Goal: Task Accomplishment & Management: Manage account settings

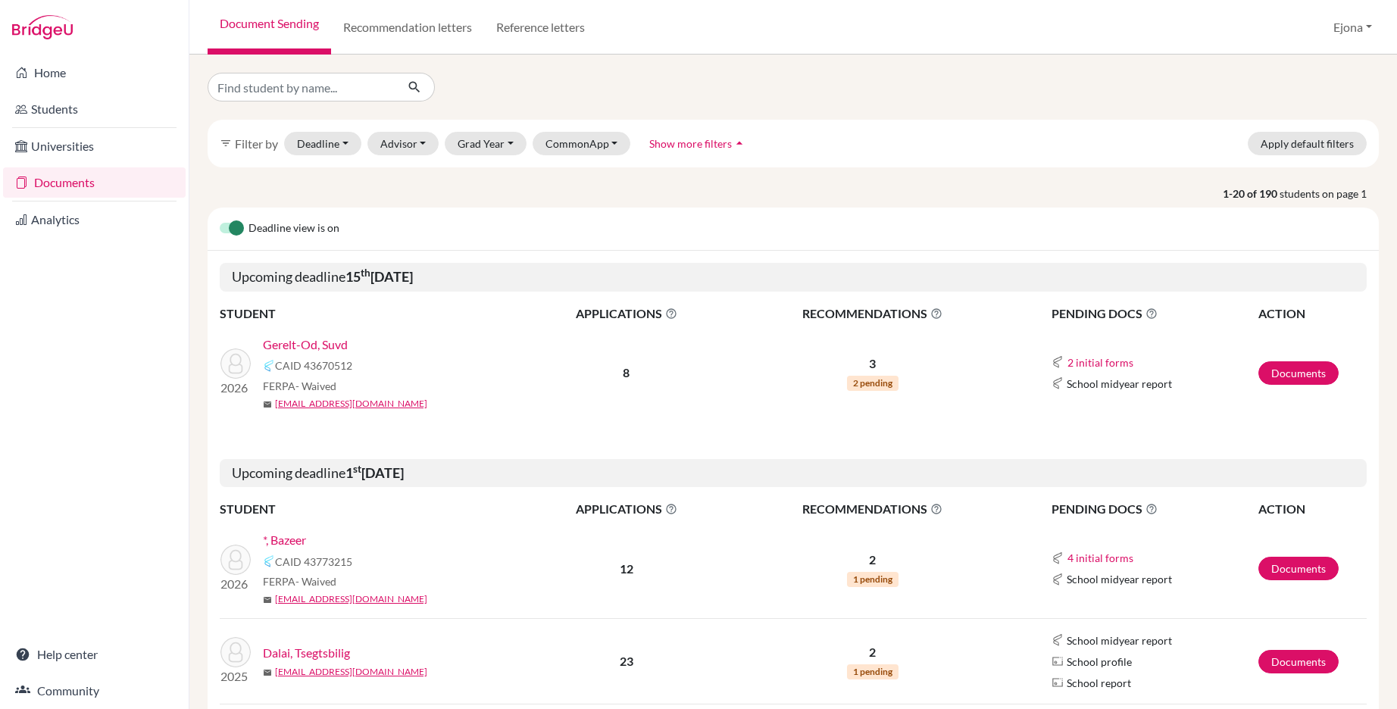
click at [337, 344] on link "Gerelt-Od, Suvd" at bounding box center [305, 345] width 85 height 18
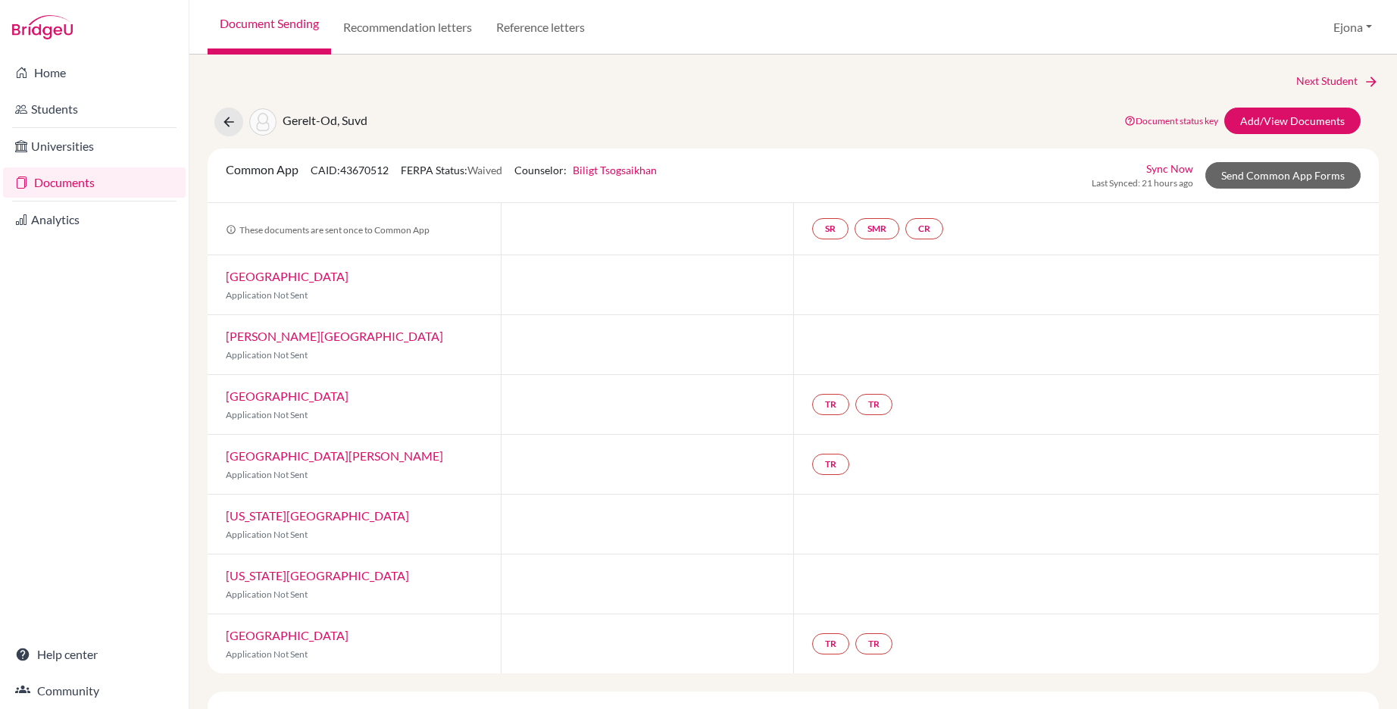
click at [606, 169] on link "Biligt Tsogsaikhan" at bounding box center [615, 170] width 84 height 13
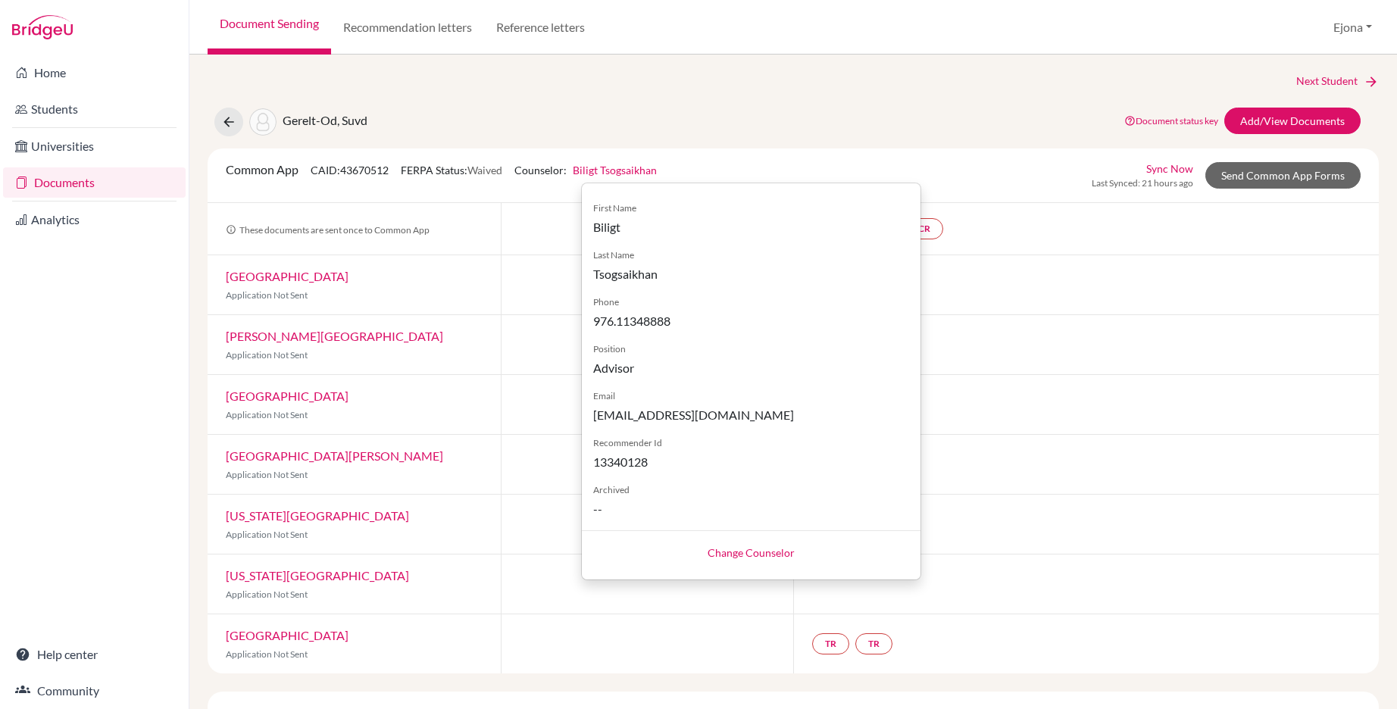
click at [773, 551] on link "Change Counselor" at bounding box center [751, 552] width 87 height 13
select select "333526"
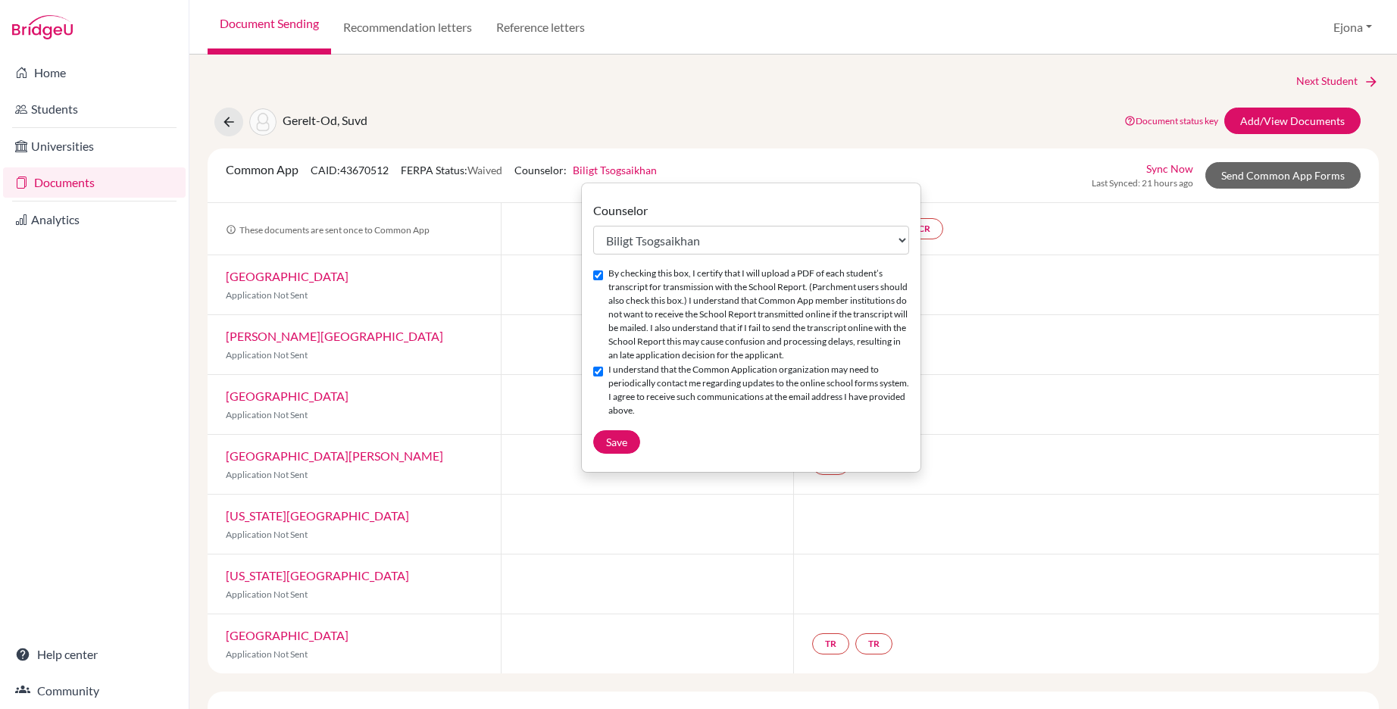
drag, startPoint x: 1118, startPoint y: 48, endPoint x: 1135, endPoint y: 36, distance: 20.6
click at [1118, 48] on div "Document Sending Recommendation letters Reference letters Ejona Profile School …" at bounding box center [792, 27] width 1207 height 55
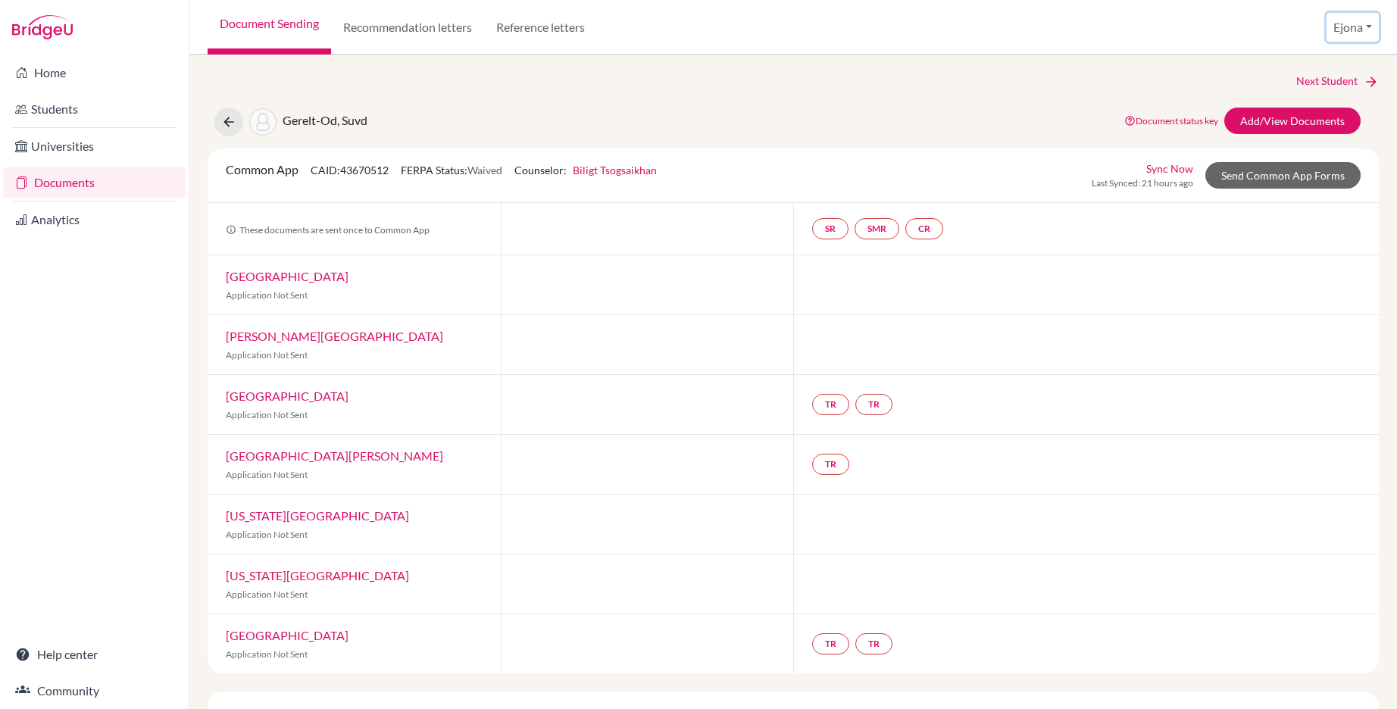
click at [1339, 29] on button "Ejona" at bounding box center [1352, 27] width 52 height 29
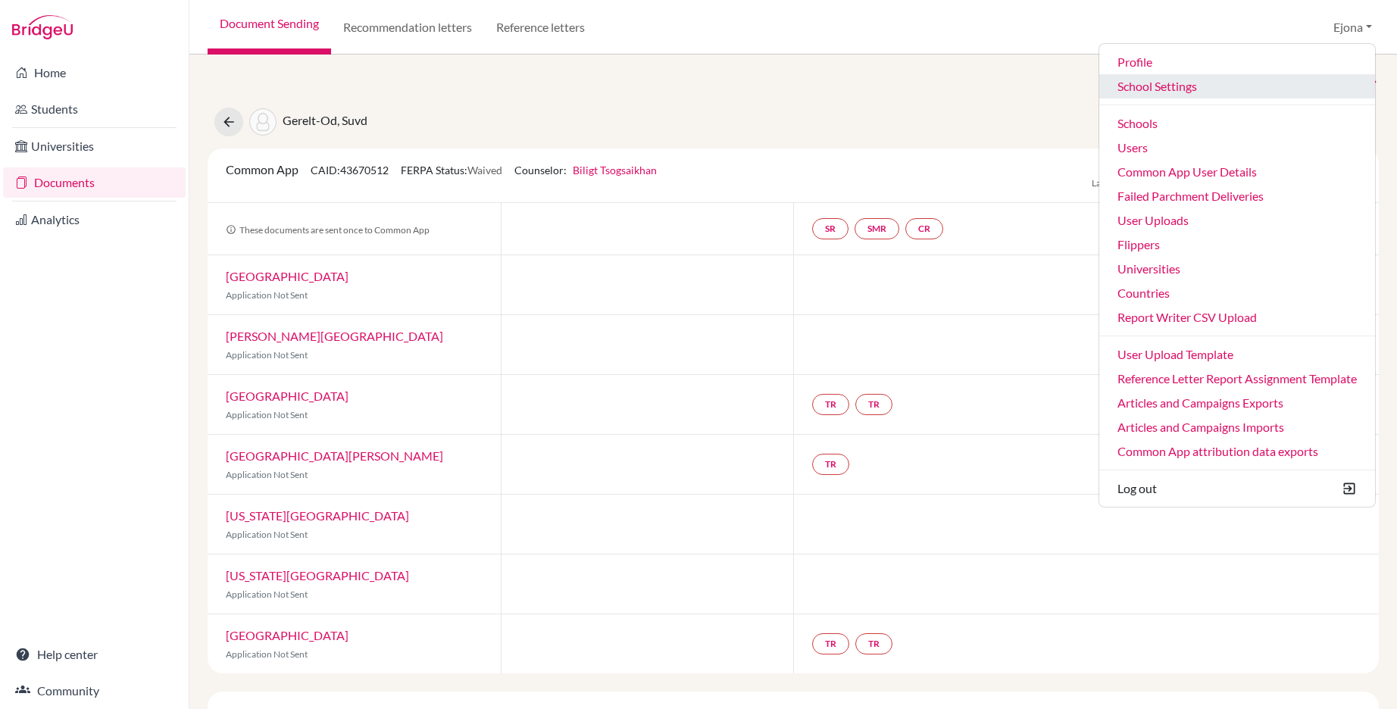
click at [1185, 85] on link "School Settings" at bounding box center [1237, 86] width 276 height 24
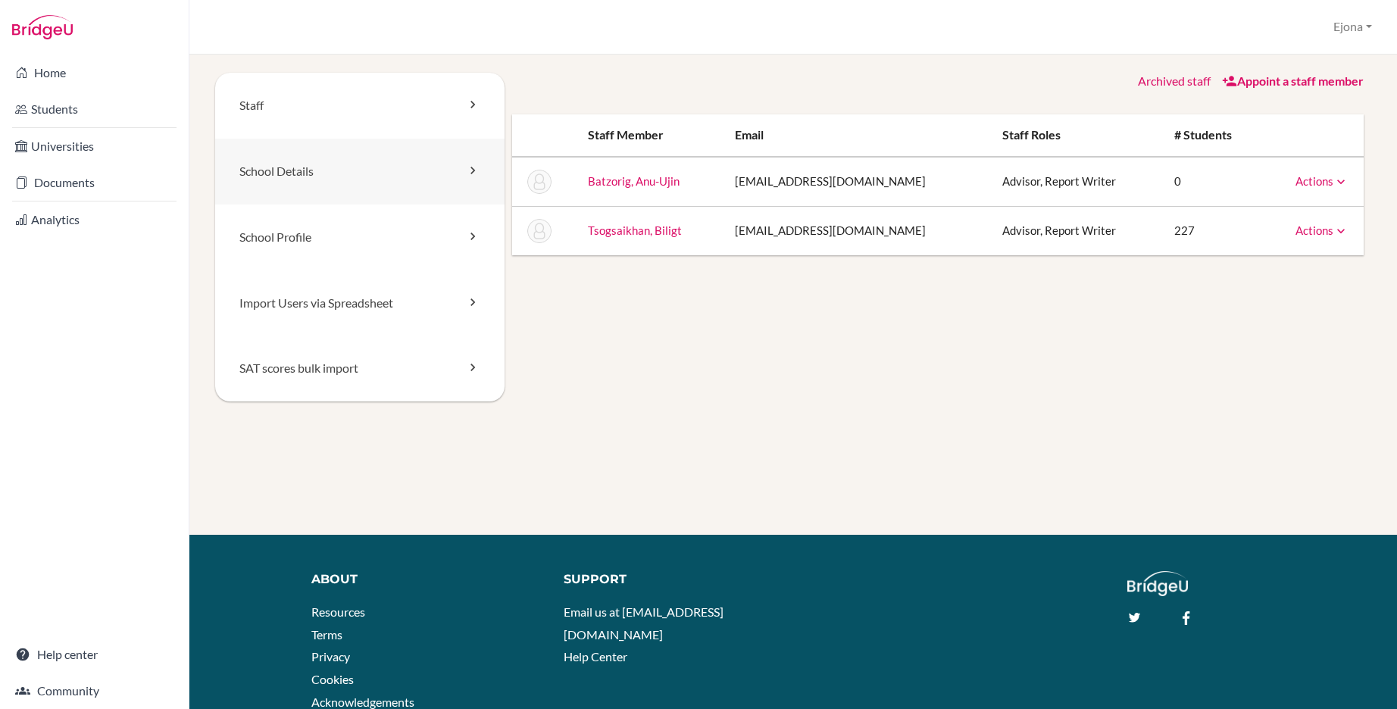
click at [390, 180] on link "School Details" at bounding box center [359, 172] width 289 height 66
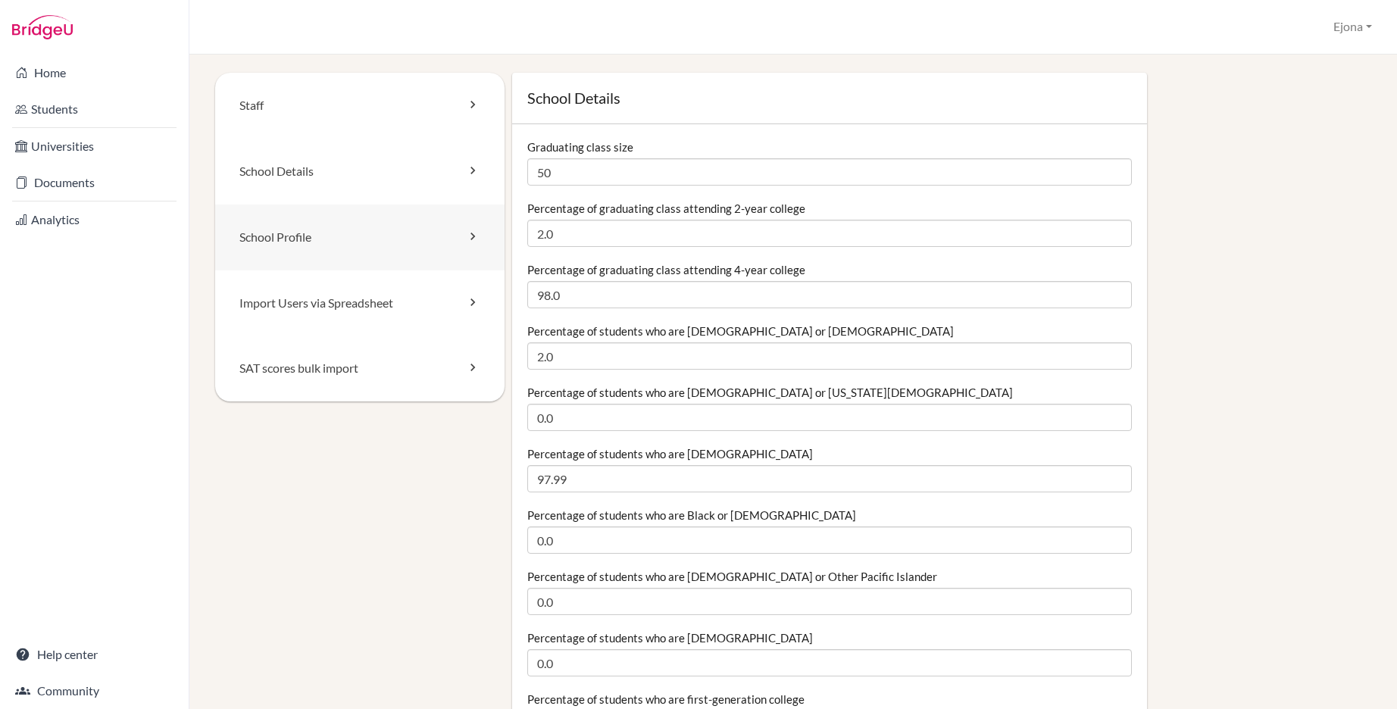
click at [398, 226] on link "School Profile" at bounding box center [359, 238] width 289 height 66
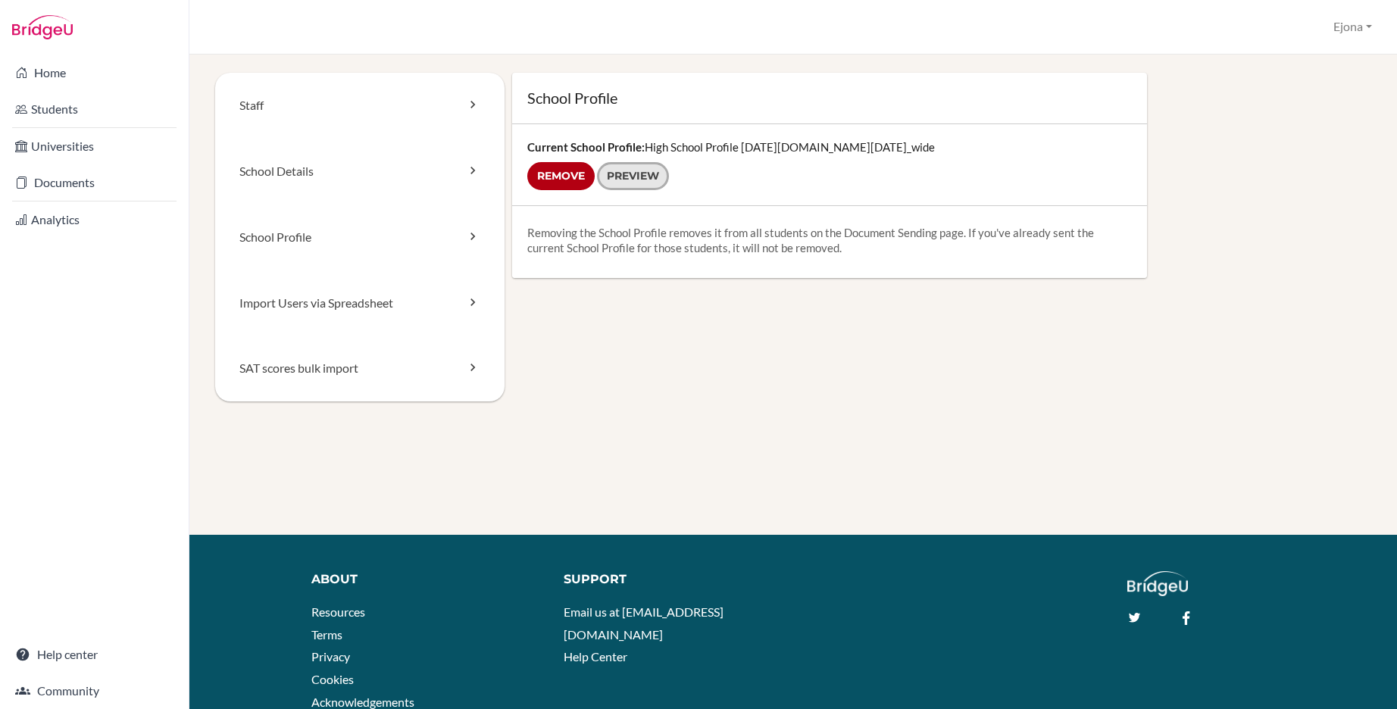
click at [632, 179] on link "Preview" at bounding box center [633, 176] width 72 height 28
click at [49, 180] on link "Documents" at bounding box center [94, 182] width 183 height 30
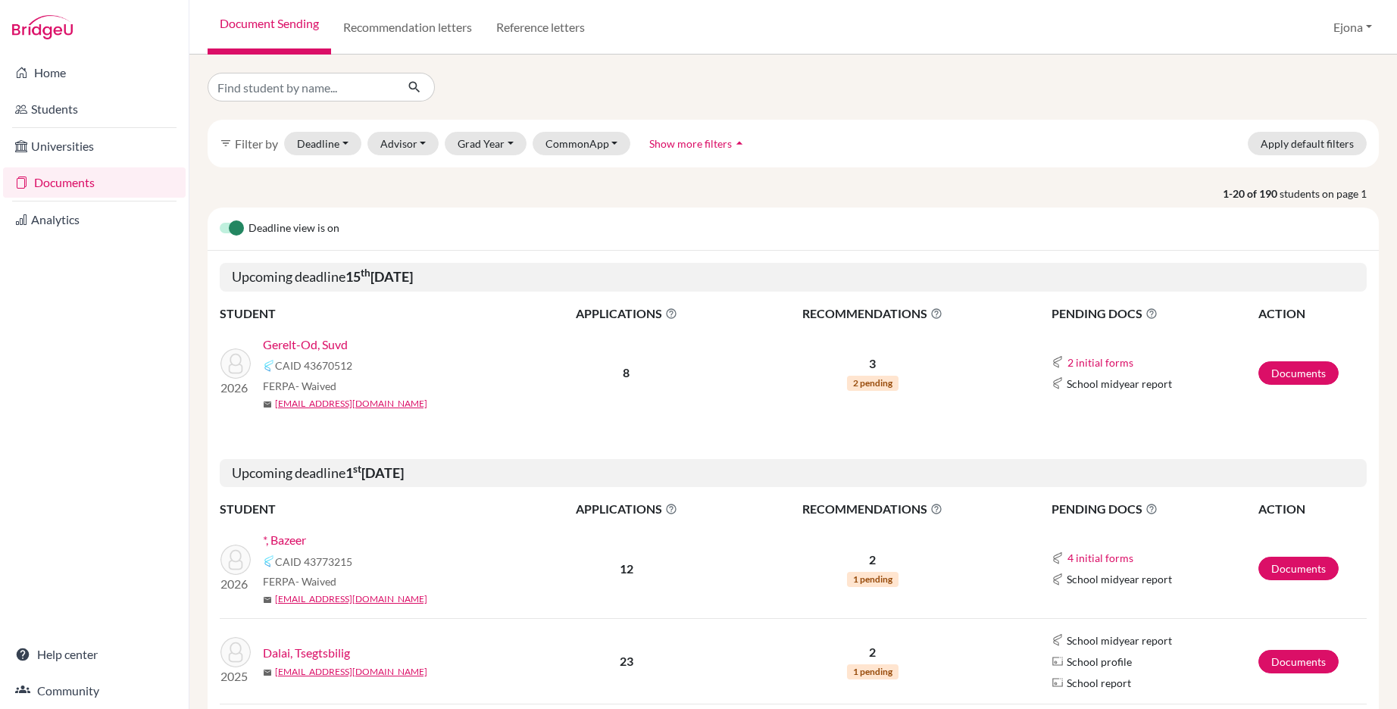
click at [340, 350] on link "Gerelt-Od, Suvd" at bounding box center [305, 345] width 85 height 18
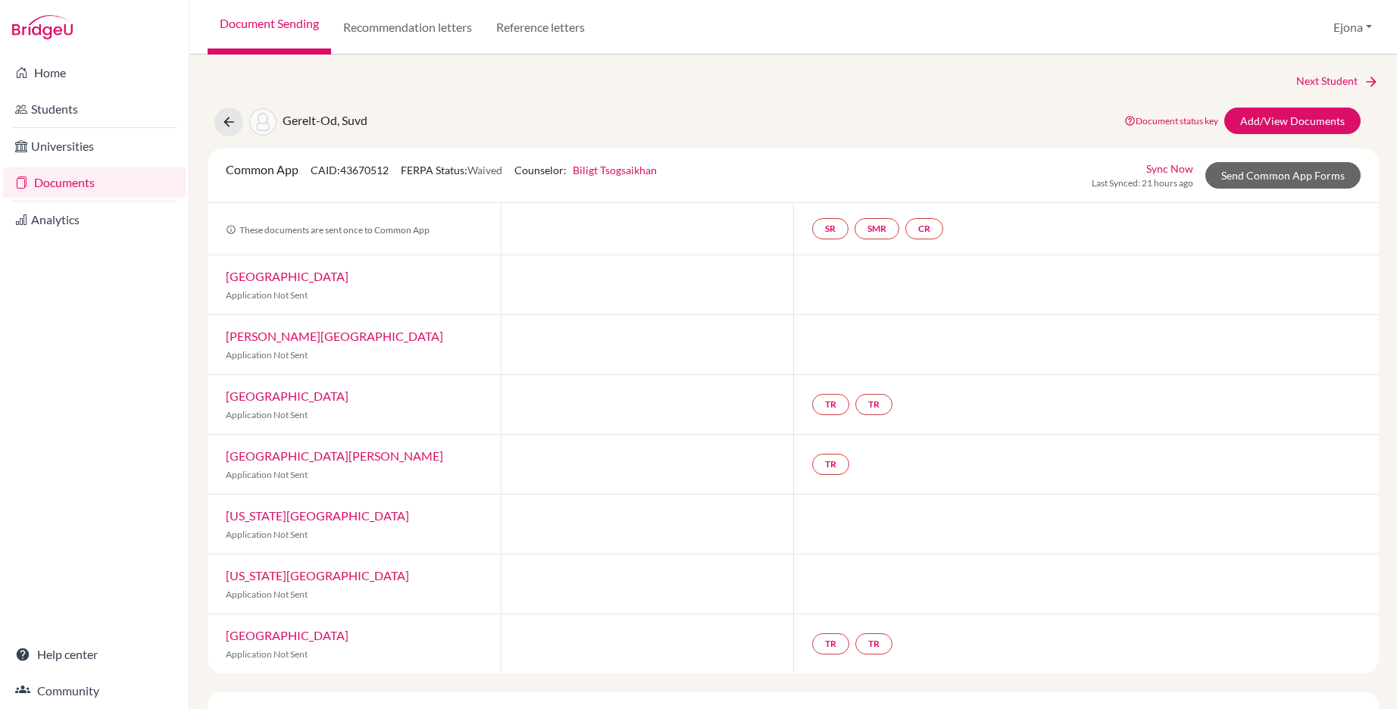
click at [80, 181] on link "Documents" at bounding box center [94, 182] width 183 height 30
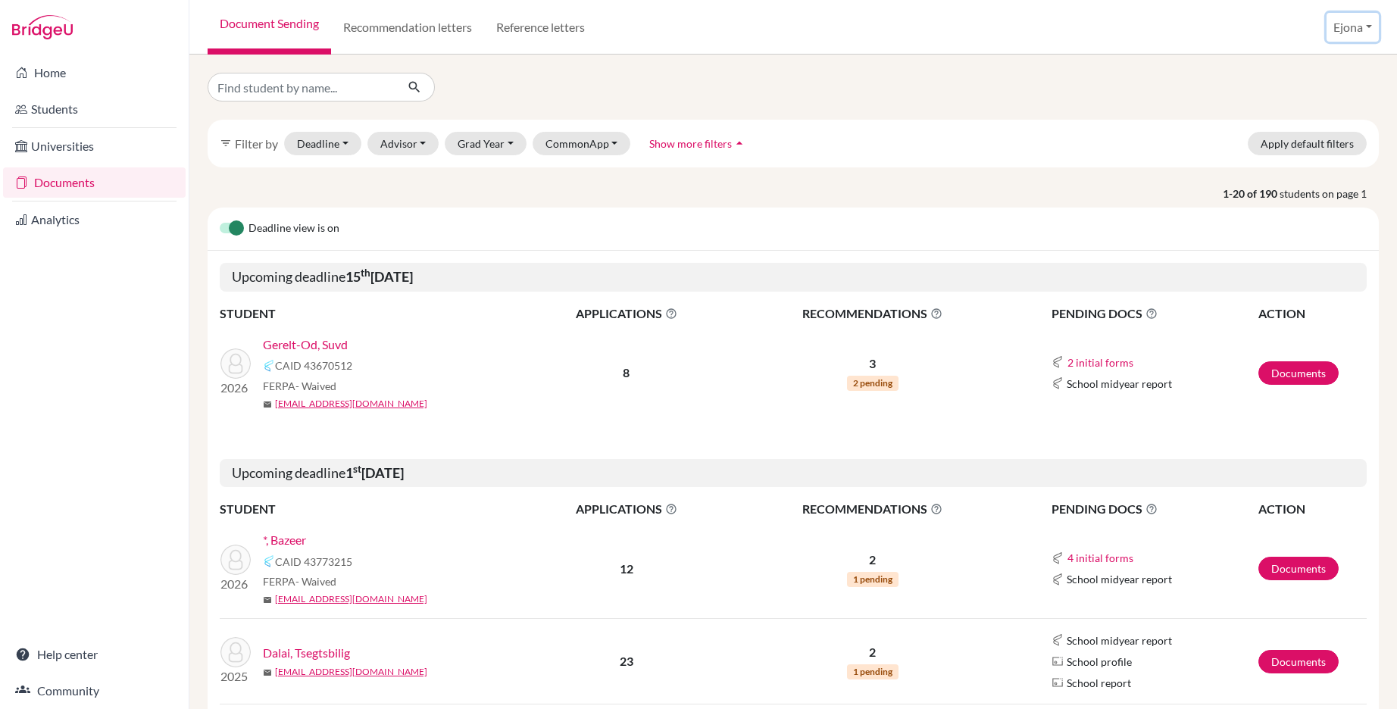
click at [1349, 30] on button "Ejona" at bounding box center [1352, 27] width 52 height 29
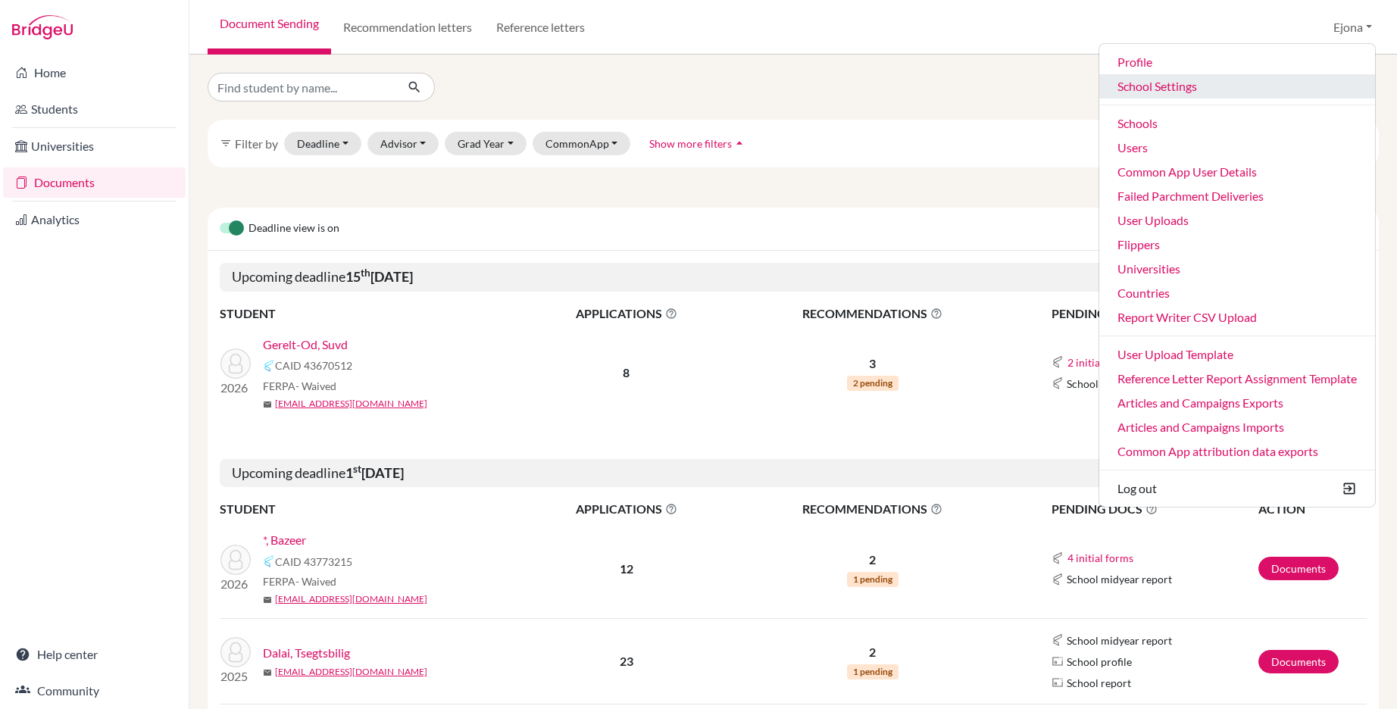
click at [1156, 85] on link "School Settings" at bounding box center [1237, 86] width 276 height 24
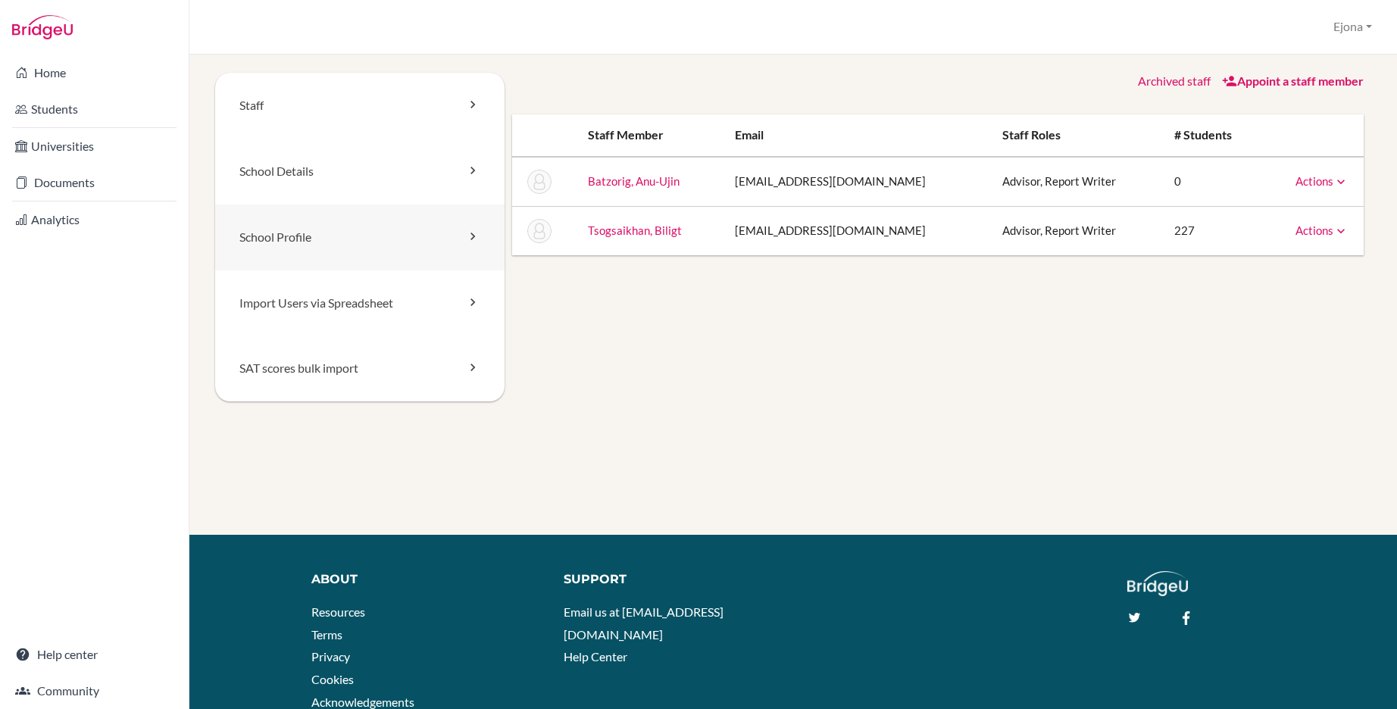
click at [322, 248] on link "School Profile" at bounding box center [359, 238] width 289 height 66
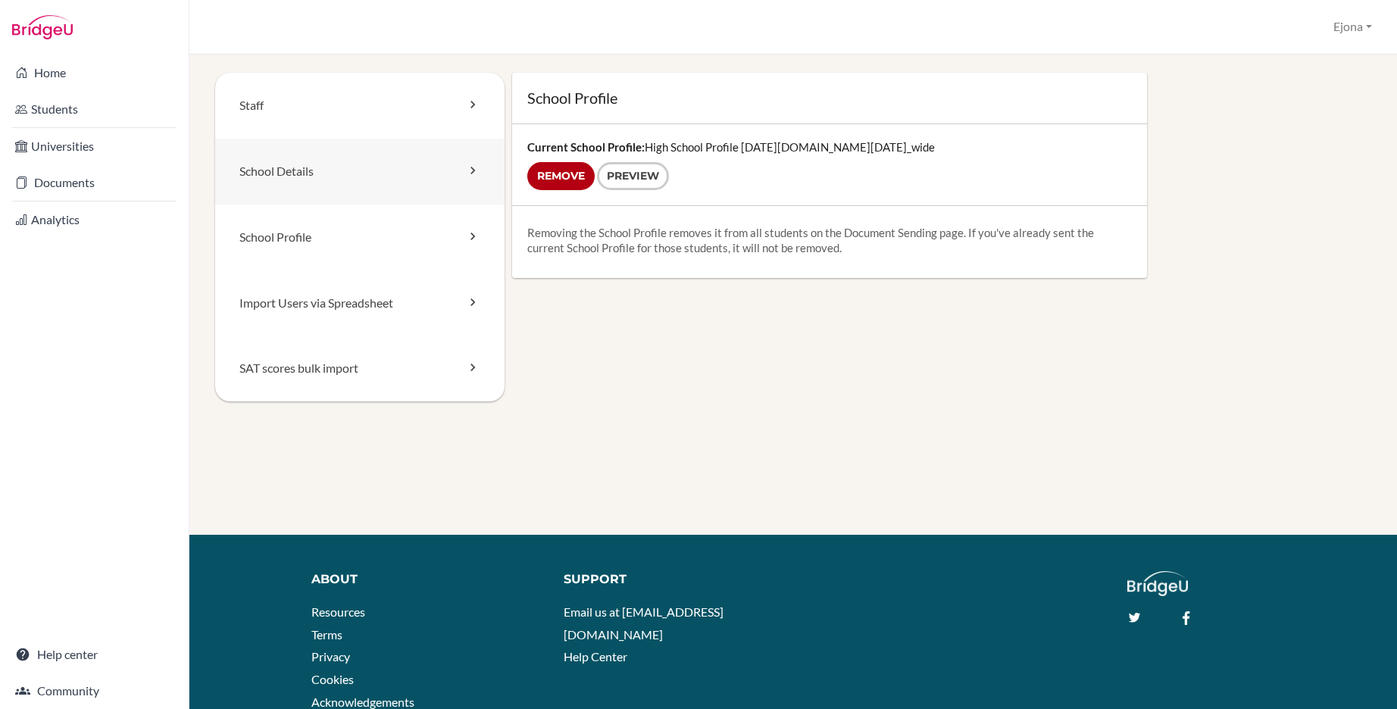
click at [330, 182] on link "School Details" at bounding box center [359, 172] width 289 height 66
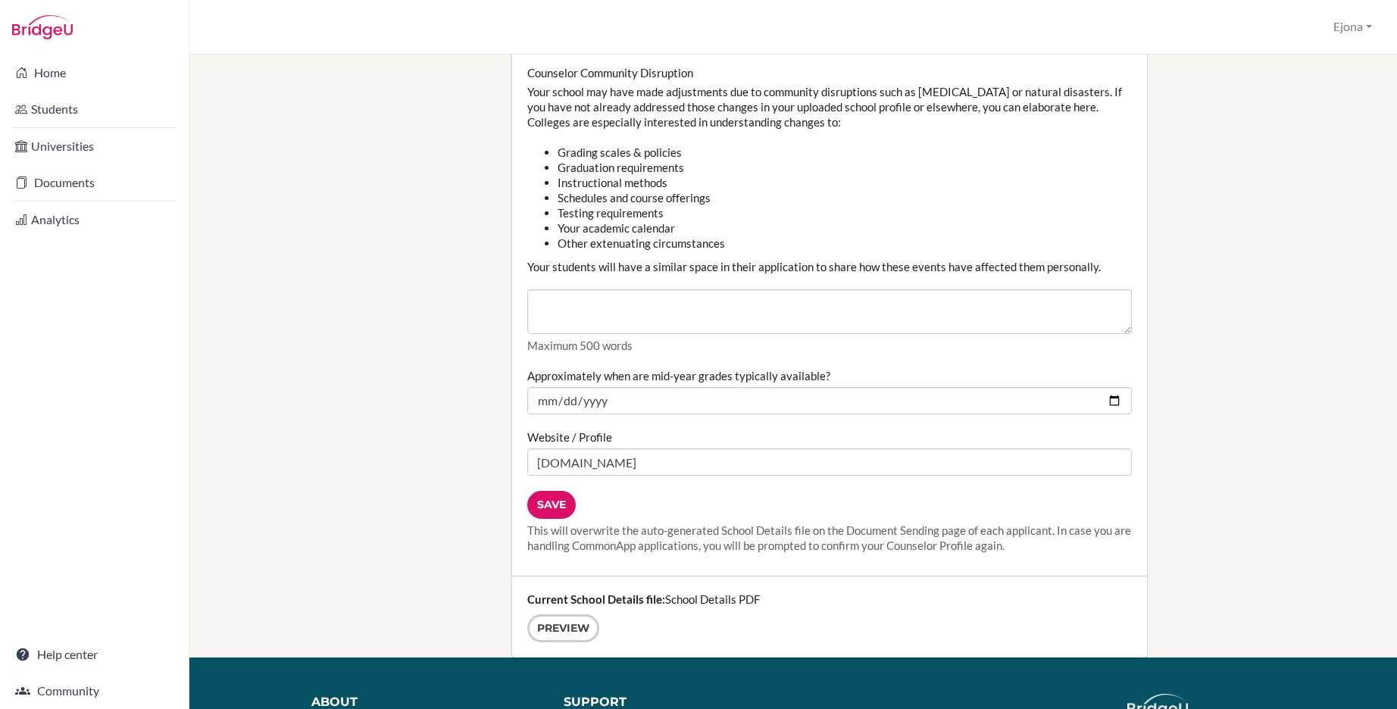
scroll to position [1762, 0]
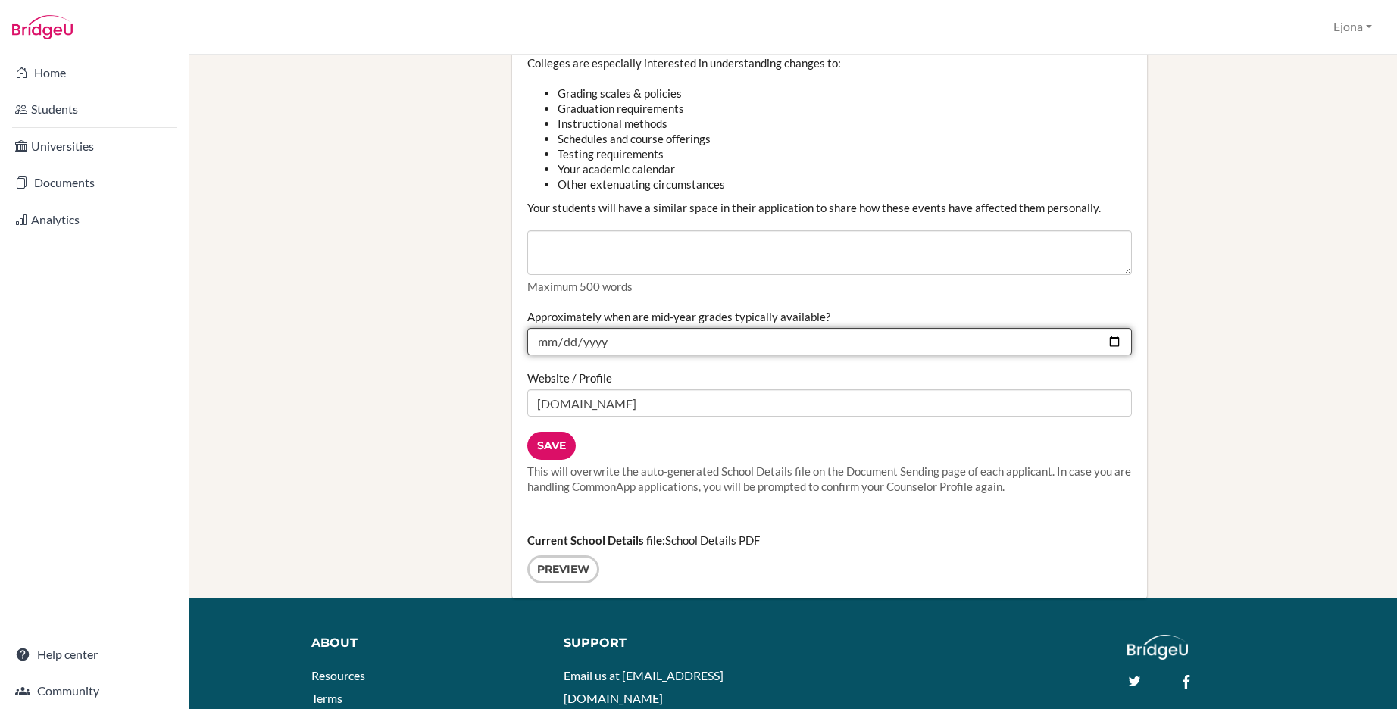
click at [629, 331] on input "2025-02-05" at bounding box center [829, 341] width 604 height 27
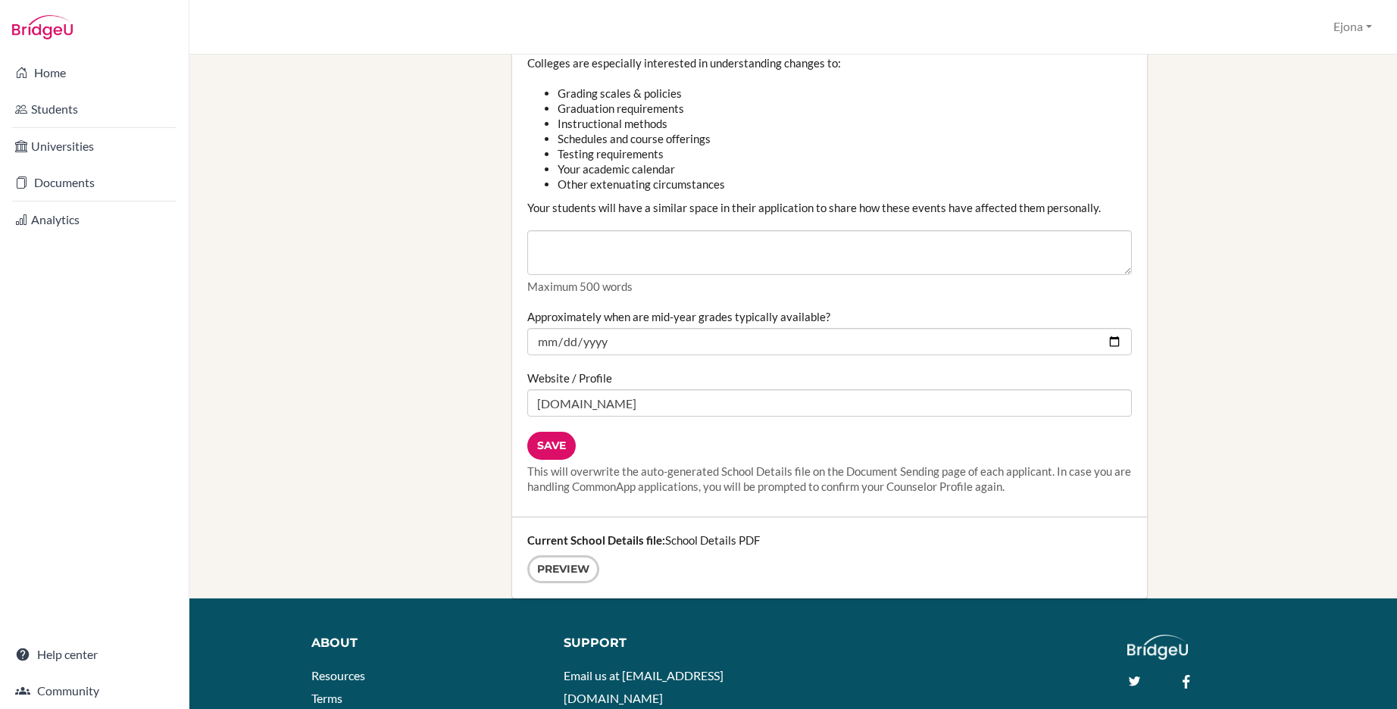
click at [528, 294] on div "Do you complete applicants' academic ratings on the Common Application School R…" at bounding box center [829, 105] width 604 height 500
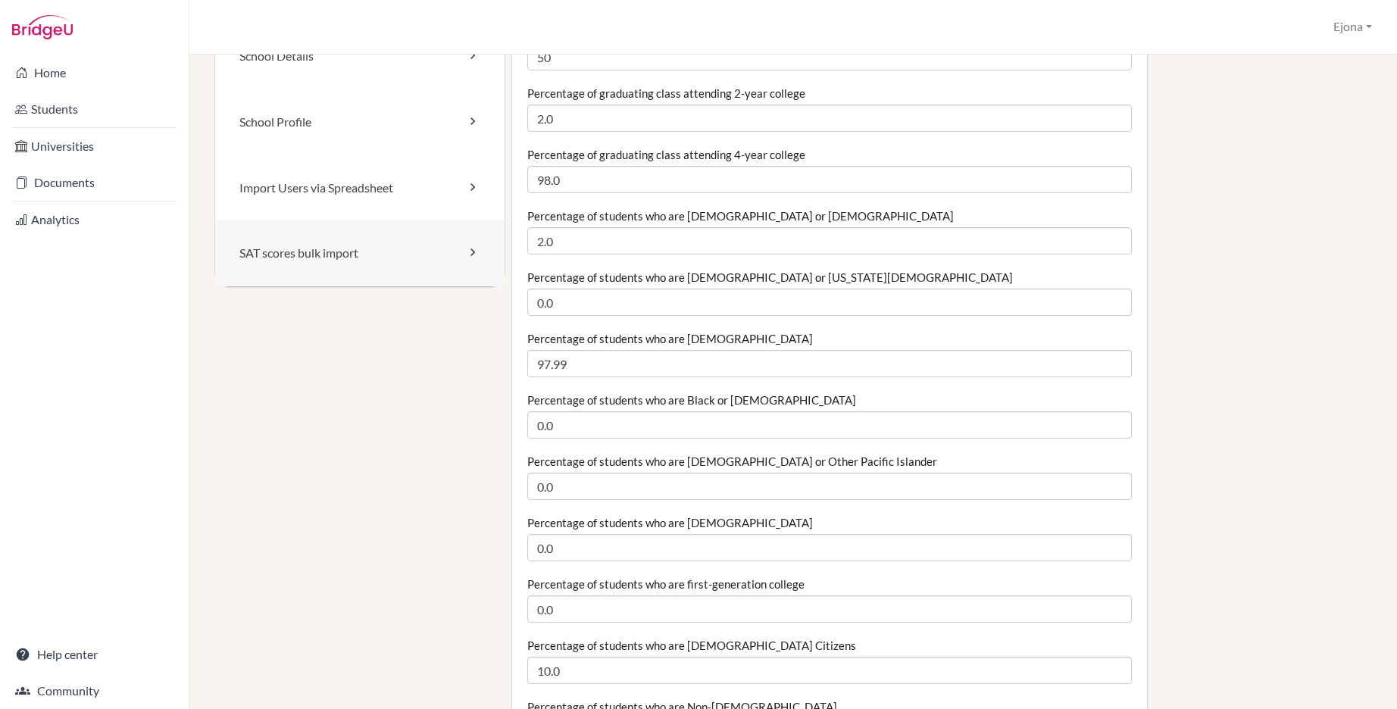
scroll to position [0, 0]
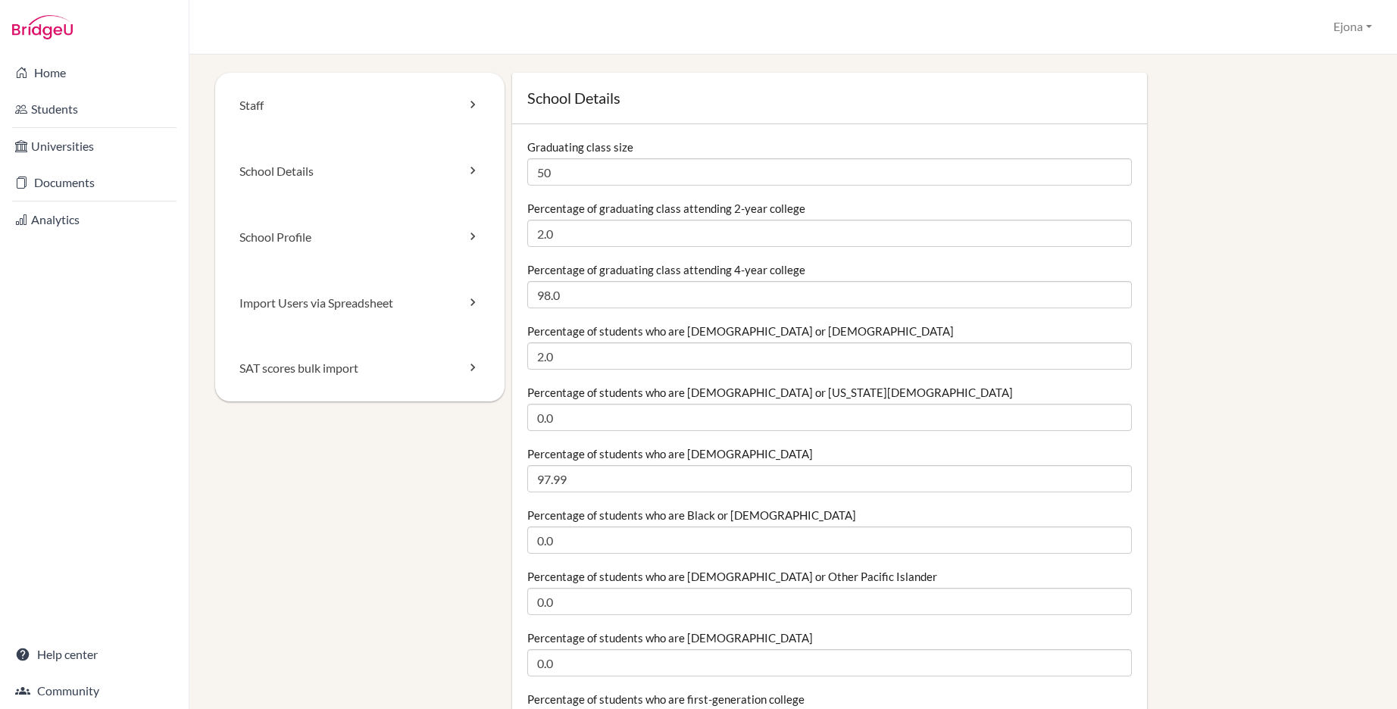
click at [89, 652] on link "Help center" at bounding box center [94, 654] width 183 height 30
click at [73, 180] on link "Documents" at bounding box center [94, 182] width 183 height 30
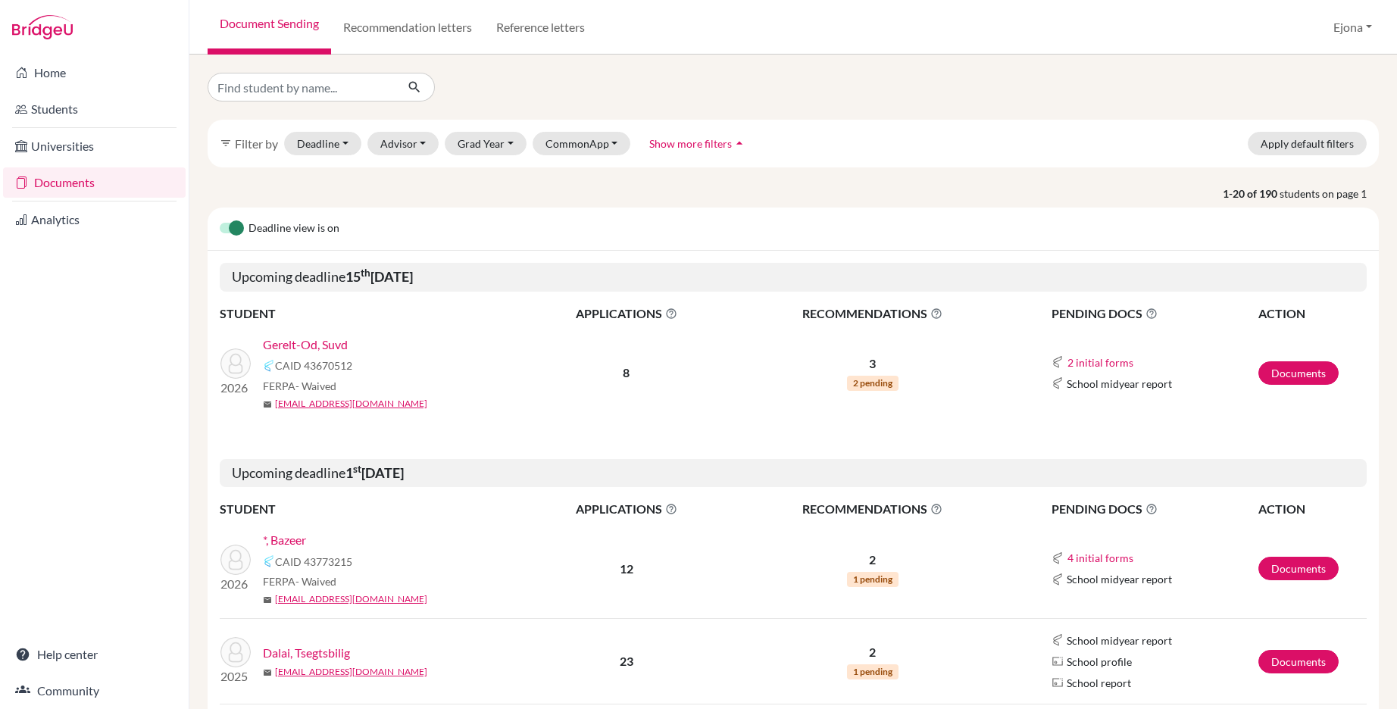
click at [291, 536] on link "*, Bazeer" at bounding box center [284, 540] width 43 height 18
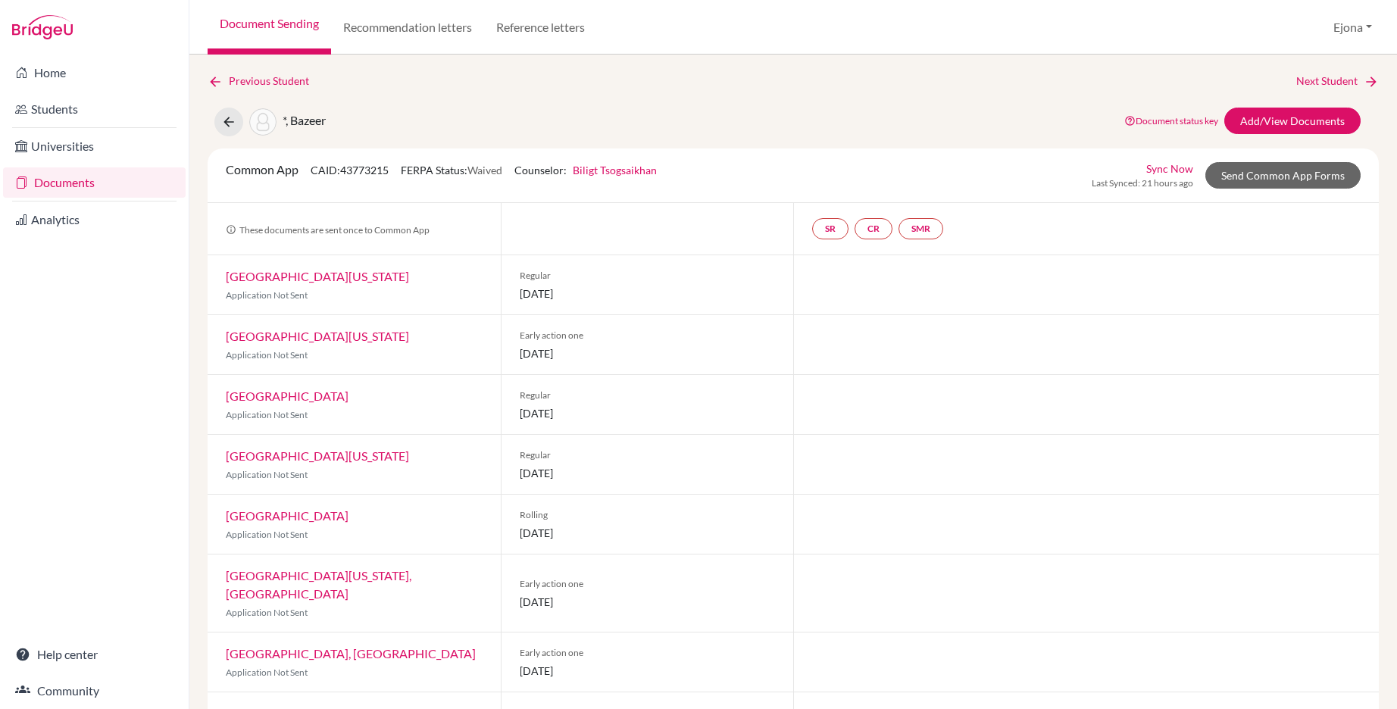
click at [400, 103] on div "Previous Student Next Student *, Bazeer Document status key TR Requirement. Doc…" at bounding box center [793, 541] width 1171 height 936
drag, startPoint x: 393, startPoint y: 168, endPoint x: 298, endPoint y: 169, distance: 94.7
click at [298, 169] on div "Common App CAID: 43773215 FERPA Status: Waived Counselor: [PERSON_NAME] First N…" at bounding box center [441, 176] width 454 height 30
click at [948, 68] on div "Previous Student Next Student *, Bazeer Document status key TR Requirement. Doc…" at bounding box center [792, 382] width 1207 height 654
